Goal: Check status: Check status

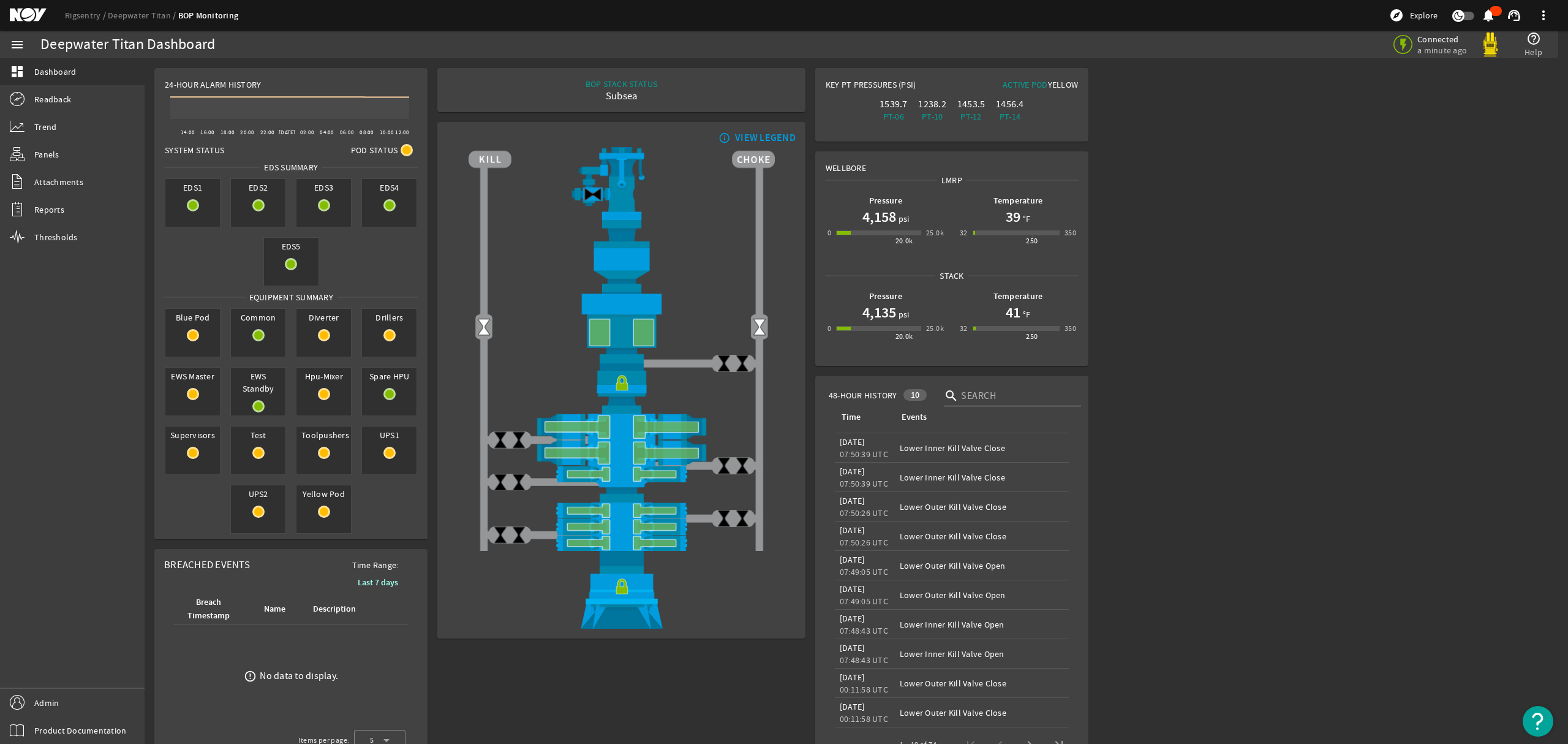
click at [32, 16] on mat-icon at bounding box center [38, 16] width 55 height 15
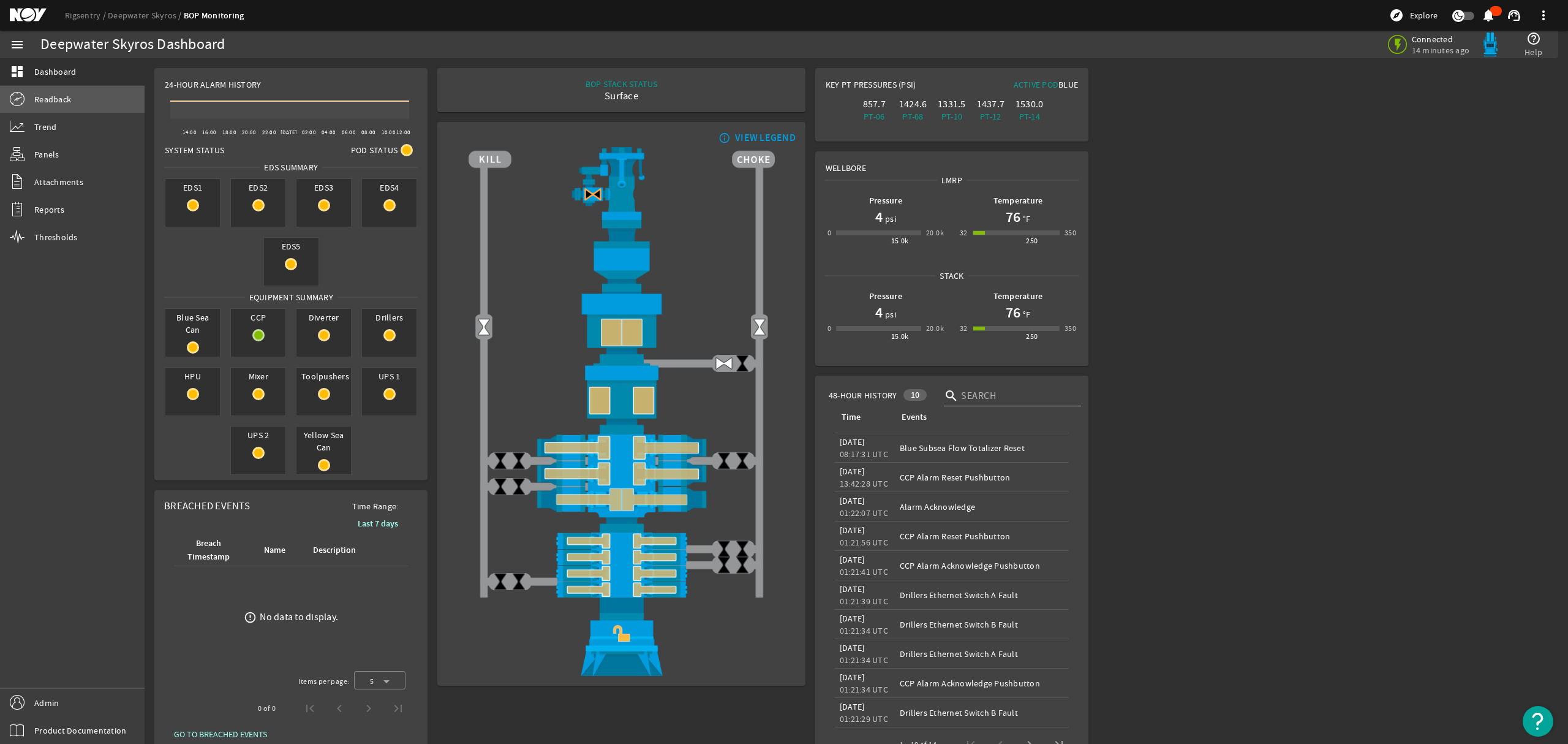
click at [73, 96] on link "Readback" at bounding box center [72, 99] width 145 height 27
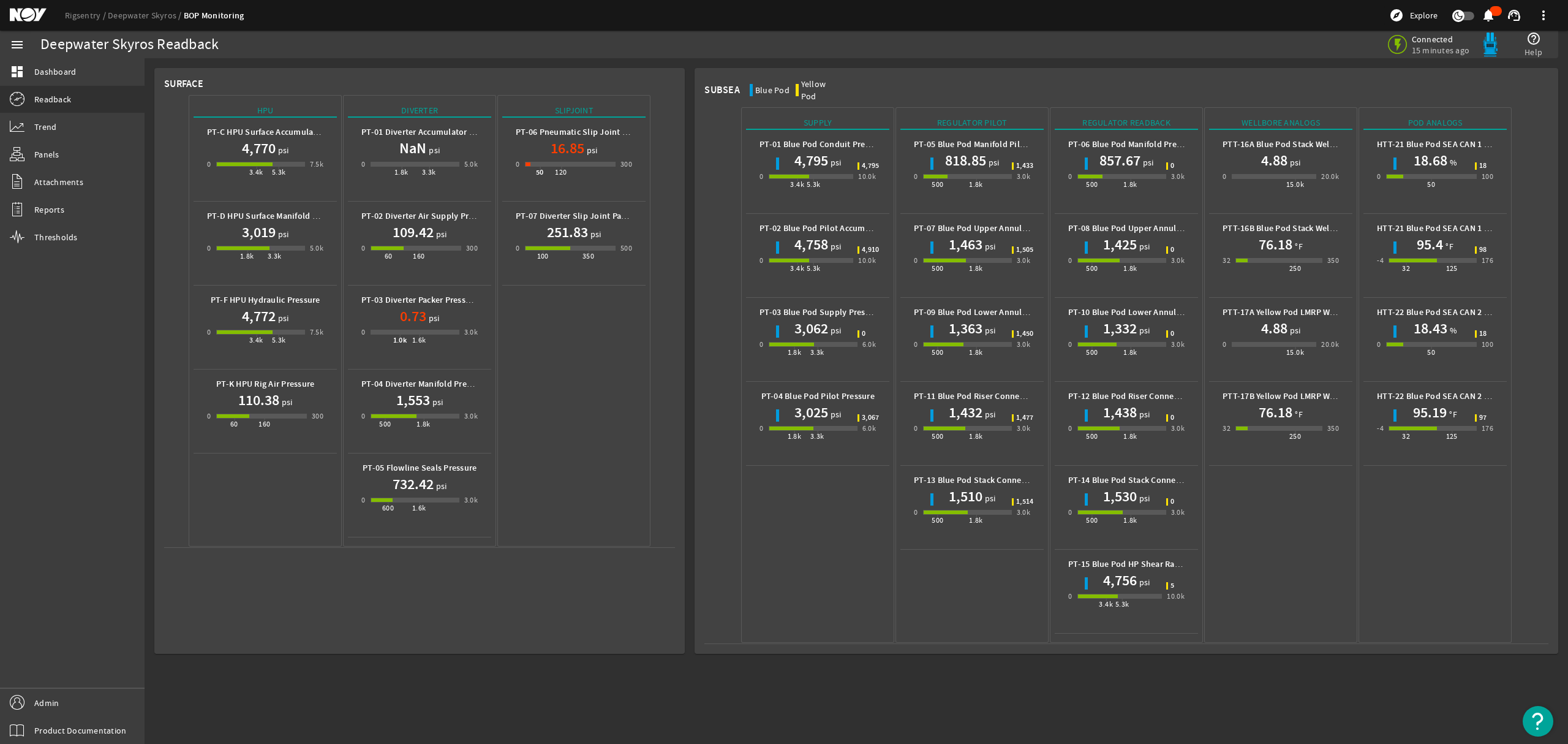
click at [258, 154] on h1 "4,770" at bounding box center [259, 148] width 34 height 20
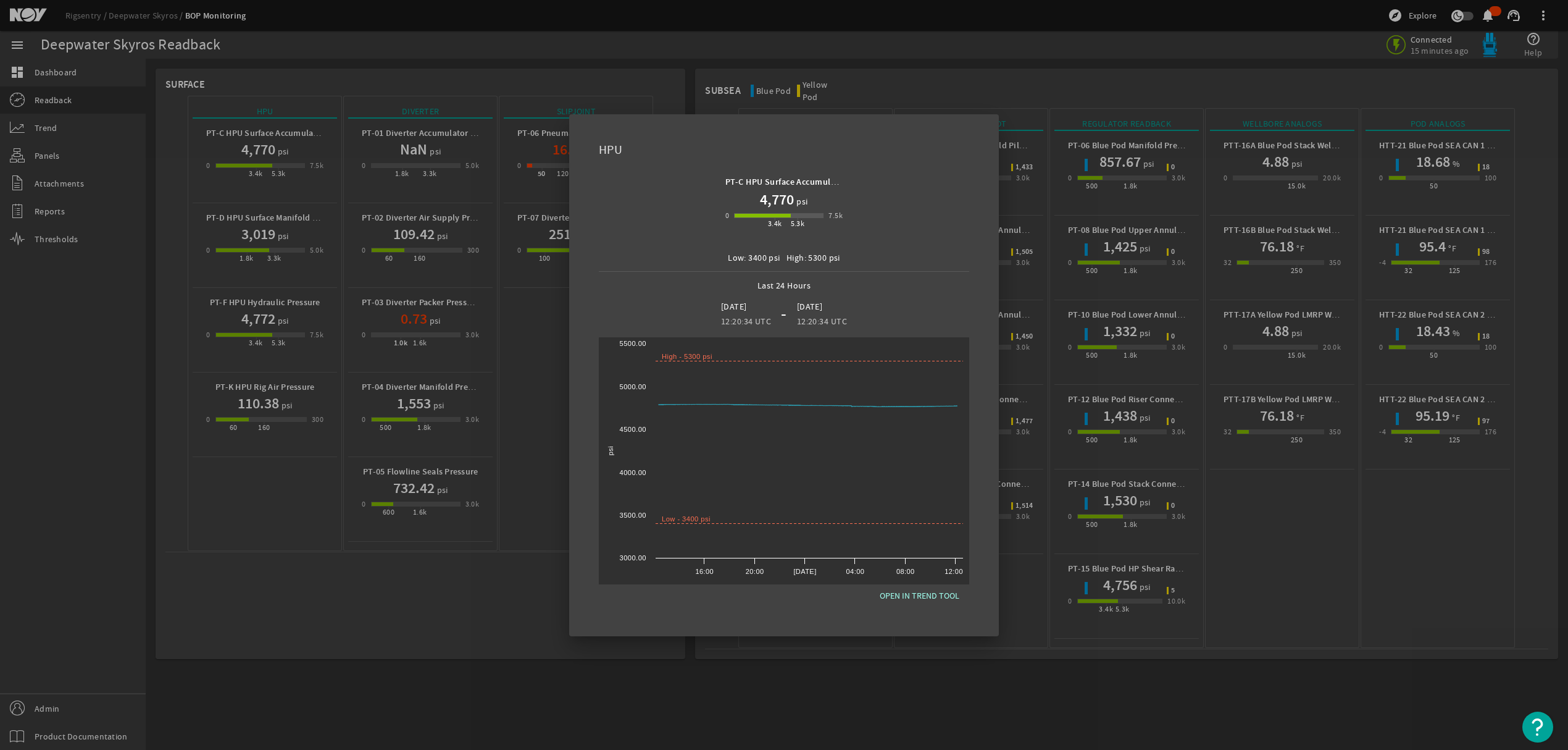
click at [540, 660] on div at bounding box center [784, 375] width 1568 height 750
